Goal: Communication & Community: Share content

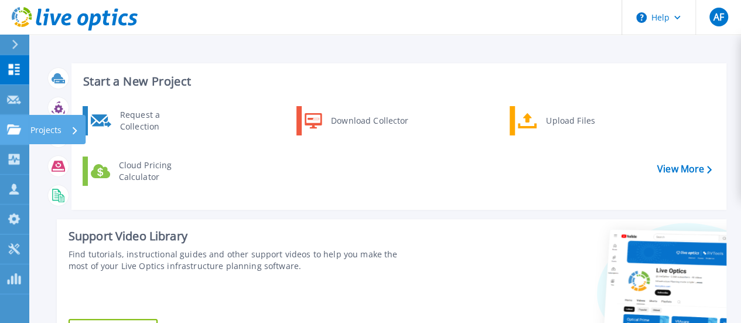
click at [26, 131] on link "Projects Projects" at bounding box center [14, 130] width 29 height 30
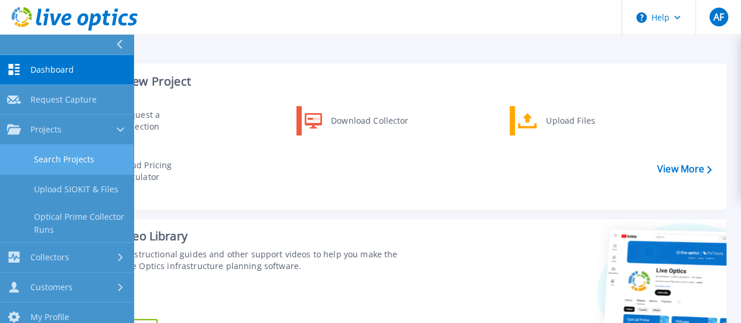
click at [63, 159] on link "Search Projects" at bounding box center [67, 160] width 134 height 30
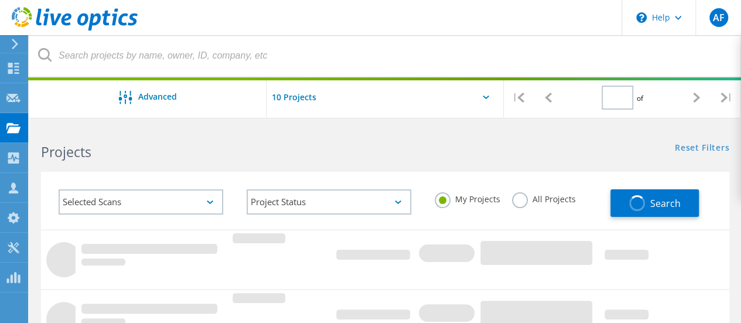
type input "1"
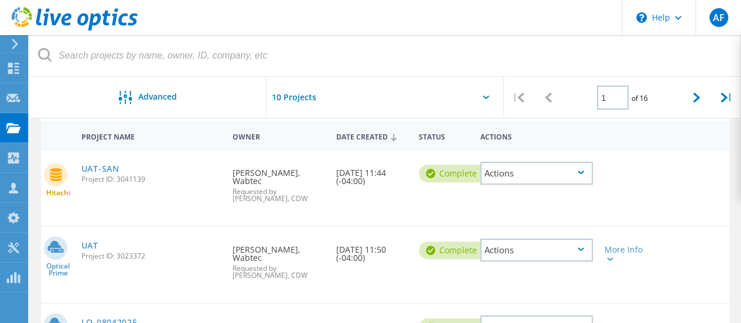
scroll to position [117, 0]
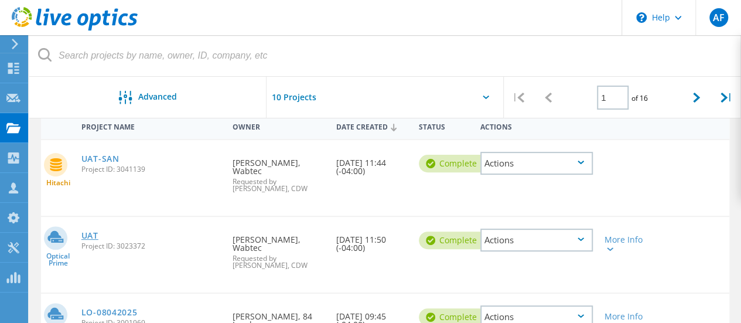
click at [88, 231] on link "UAT" at bounding box center [89, 235] width 17 height 8
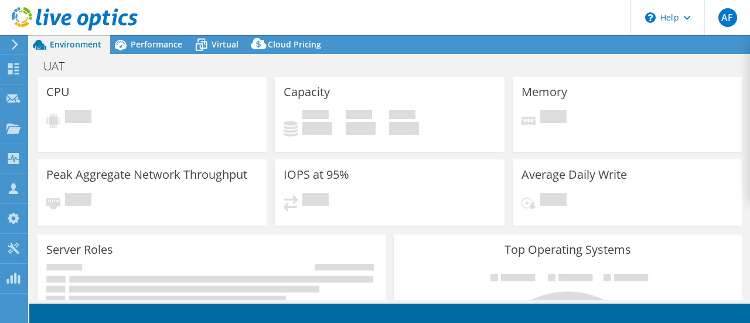
select select "USEast"
select select "USD"
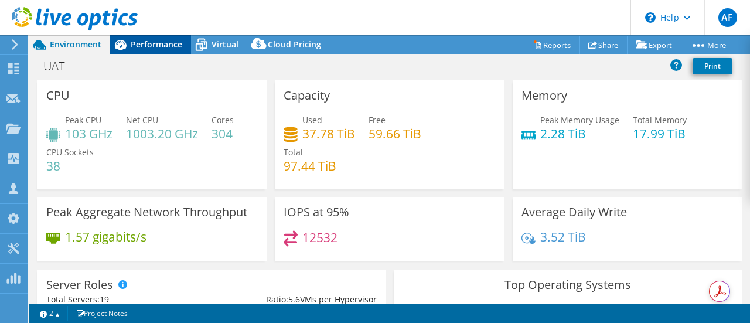
click at [150, 43] on span "Performance" at bounding box center [157, 44] width 52 height 11
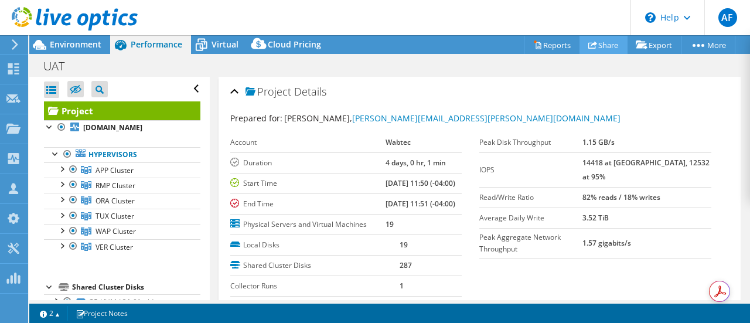
click at [603, 43] on link "Share" at bounding box center [603, 45] width 48 height 18
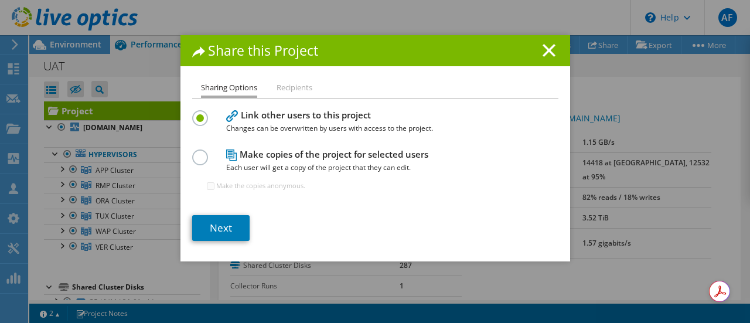
click at [543, 52] on icon at bounding box center [549, 50] width 13 height 13
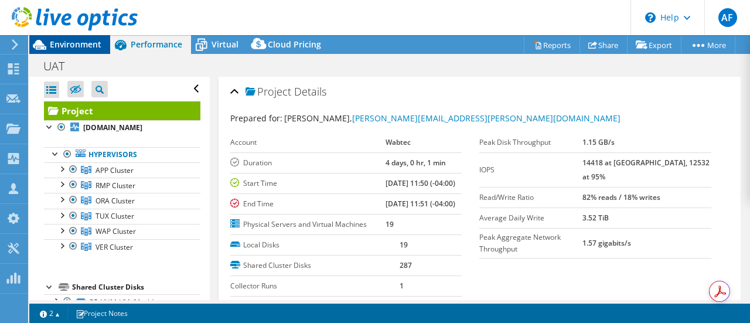
click at [59, 48] on span "Environment" at bounding box center [76, 44] width 52 height 11
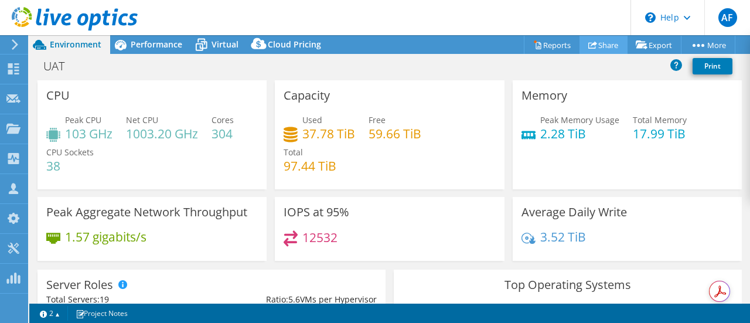
click at [601, 46] on link "Share" at bounding box center [603, 45] width 48 height 18
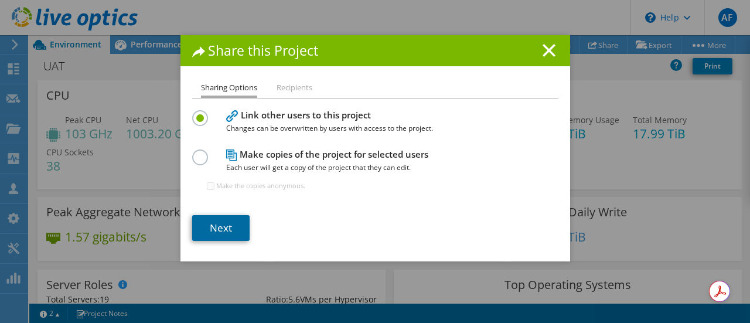
click at [216, 229] on link "Next" at bounding box center [220, 228] width 57 height 26
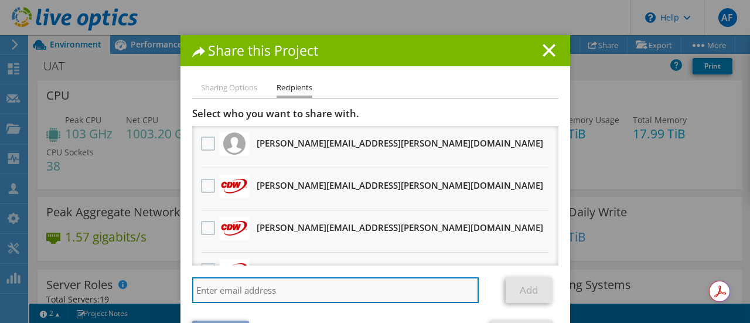
click at [267, 292] on input "search" at bounding box center [335, 290] width 287 height 26
paste input "[PERSON_NAME][EMAIL_ADDRESS][PERSON_NAME][DOMAIN_NAME]"
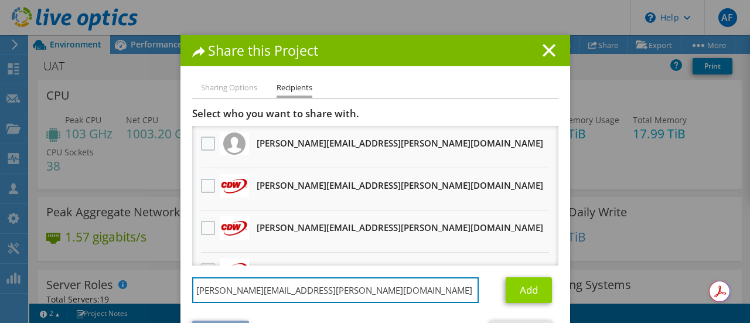
type input "[PERSON_NAME][EMAIL_ADDRESS][PERSON_NAME][DOMAIN_NAME]"
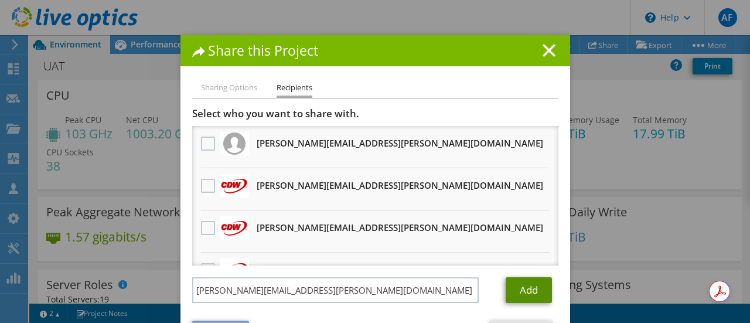
click at [521, 292] on link "Add" at bounding box center [529, 290] width 46 height 26
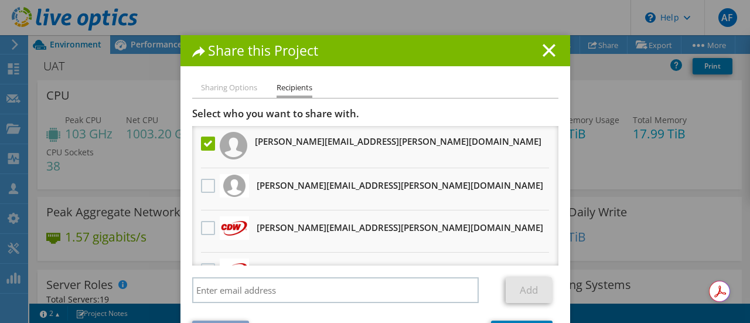
scroll to position [44, 0]
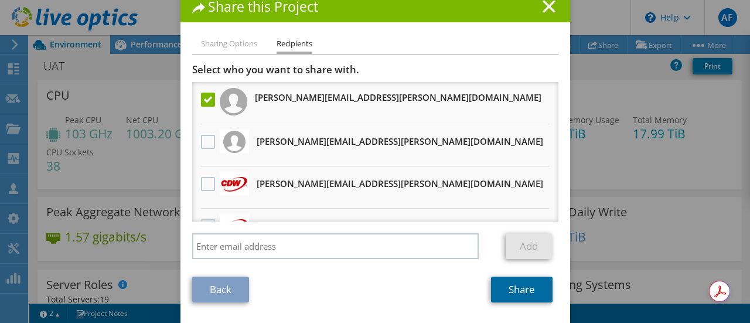
click at [519, 290] on link "Share" at bounding box center [522, 290] width 62 height 26
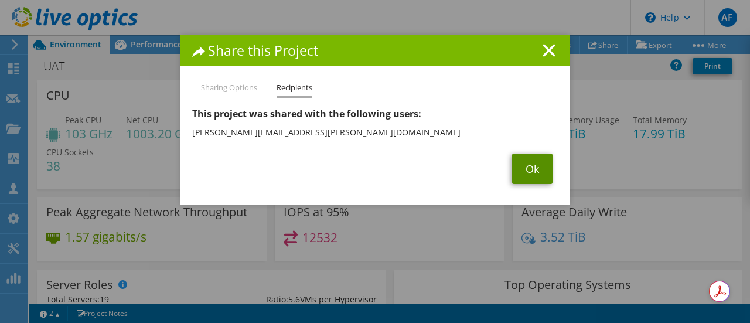
click at [530, 167] on link "Ok" at bounding box center [532, 169] width 40 height 30
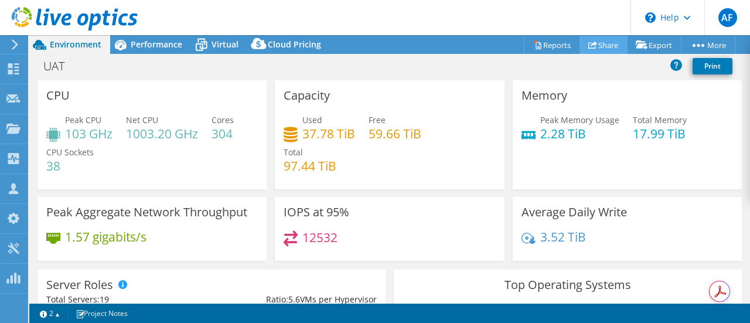
click at [596, 42] on link "Share" at bounding box center [603, 45] width 48 height 18
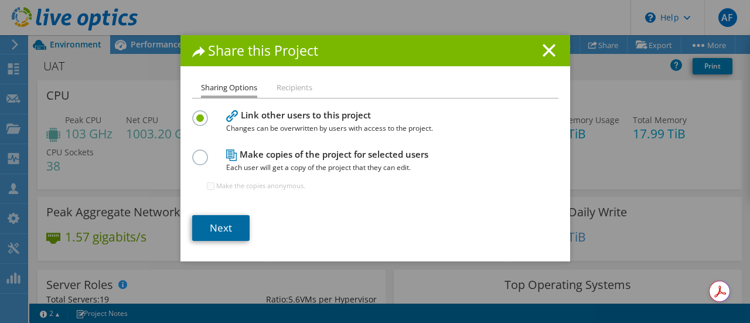
click at [213, 226] on link "Next" at bounding box center [220, 228] width 57 height 26
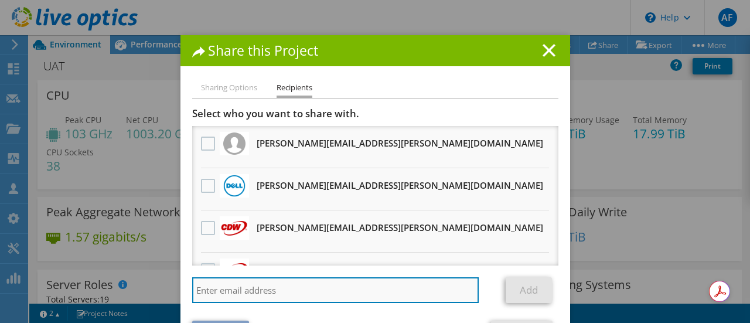
click at [224, 295] on input "search" at bounding box center [335, 290] width 287 height 26
paste input "[EMAIL_ADDRESS][DOMAIN_NAME]"
type input "[EMAIL_ADDRESS][DOMAIN_NAME]"
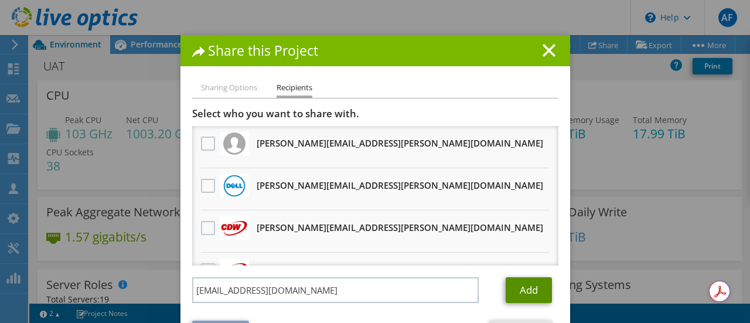
click at [521, 299] on link "Add" at bounding box center [529, 290] width 46 height 26
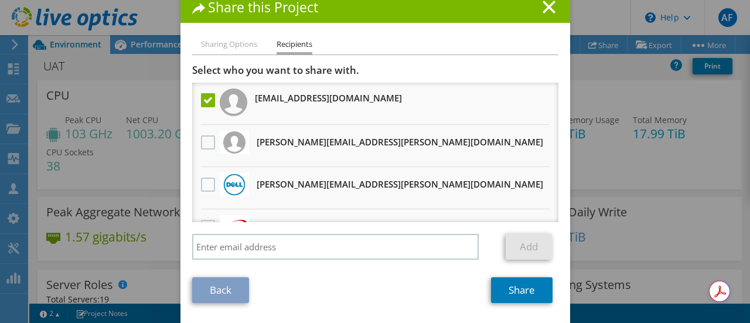
scroll to position [44, 0]
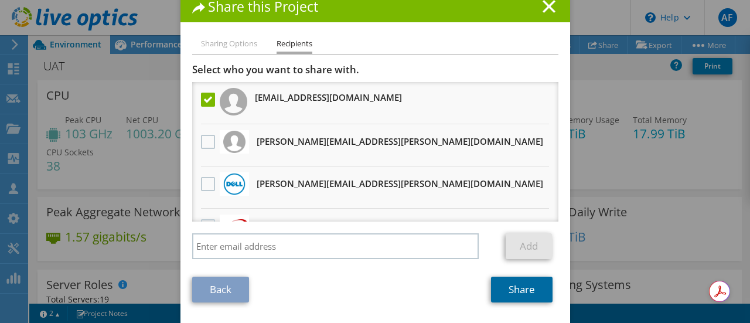
click at [512, 289] on link "Share" at bounding box center [522, 290] width 62 height 26
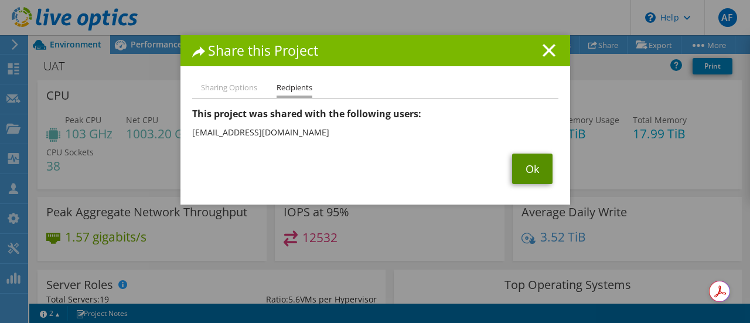
click at [528, 167] on link "Ok" at bounding box center [532, 169] width 40 height 30
